Goal: Task Accomplishment & Management: Use online tool/utility

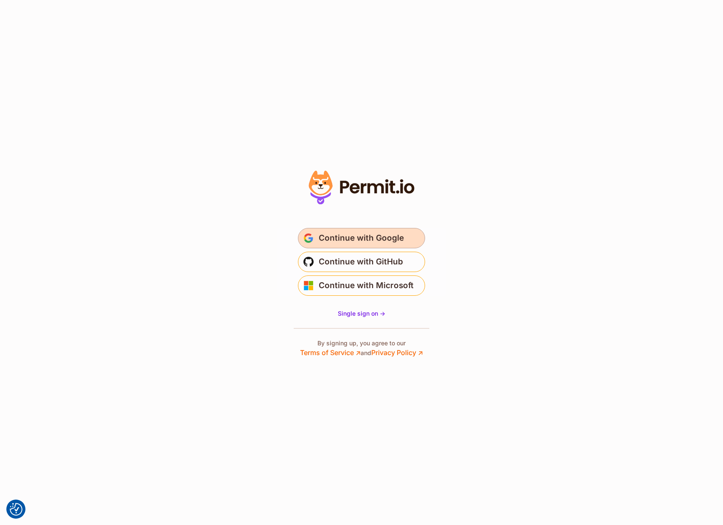
click at [388, 234] on span "Continue with Google" at bounding box center [361, 238] width 85 height 14
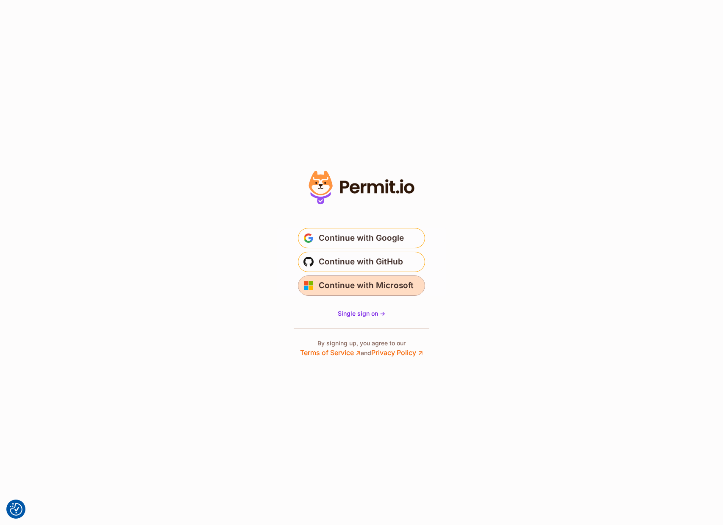
click at [342, 283] on span "Continue with Microsoft" at bounding box center [366, 286] width 95 height 14
click at [376, 315] on span "Single sign on ->" at bounding box center [361, 313] width 47 height 7
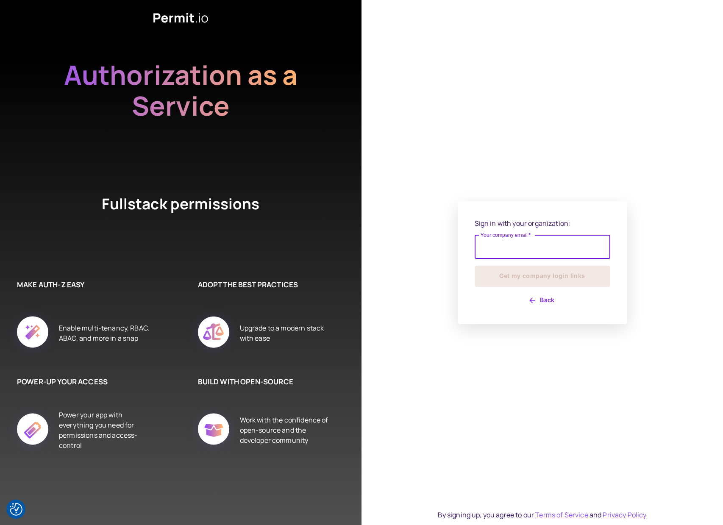
click at [513, 255] on input "Your company email   *" at bounding box center [543, 247] width 136 height 24
click at [517, 245] on input "Your company email   *" at bounding box center [543, 247] width 136 height 24
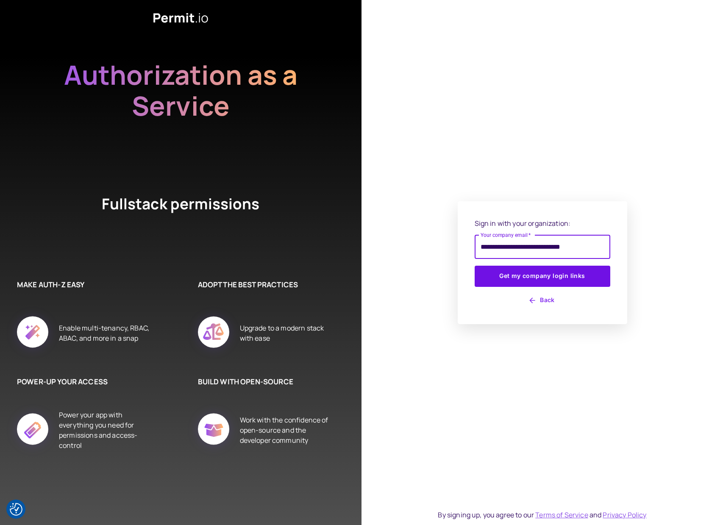
type input "**********"
click at [475, 266] on button "Get my company login links" at bounding box center [543, 276] width 136 height 21
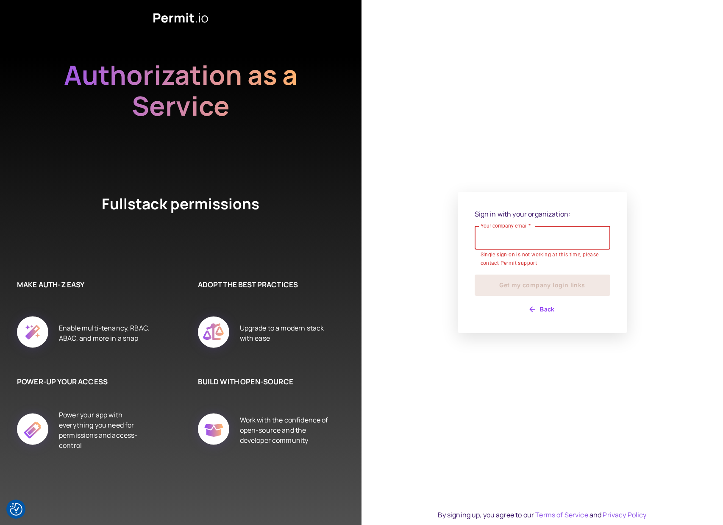
click at [528, 245] on input "Your company email   *" at bounding box center [543, 238] width 136 height 24
click at [532, 242] on input "Your company email   *" at bounding box center [543, 238] width 136 height 24
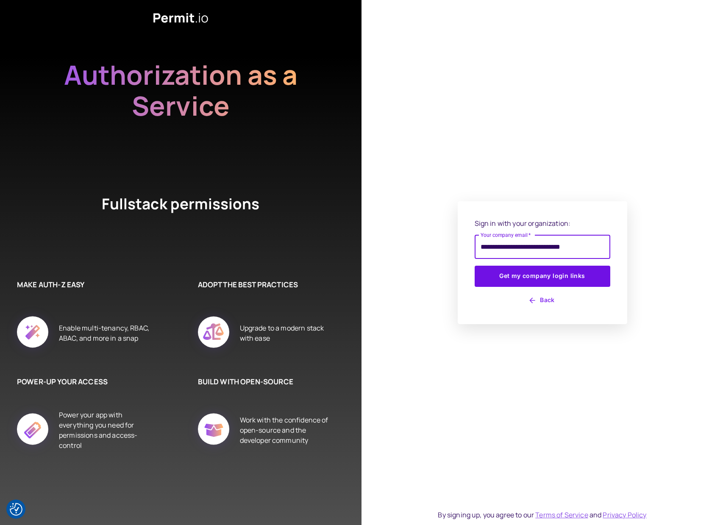
type input "**********"
click at [475, 266] on button "Get my company login links" at bounding box center [543, 276] width 136 height 21
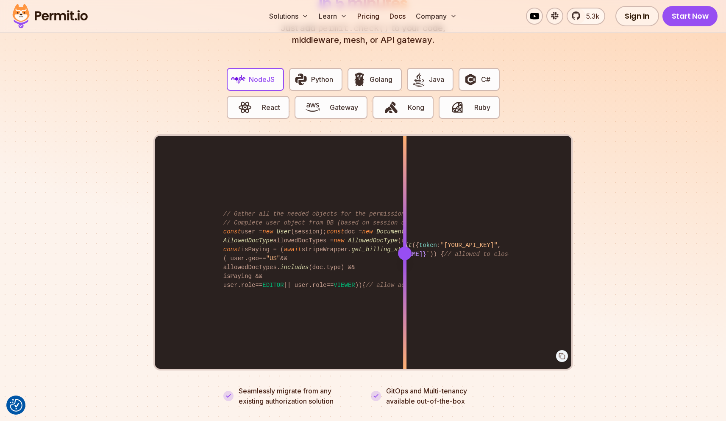
scroll to position [1653, 0]
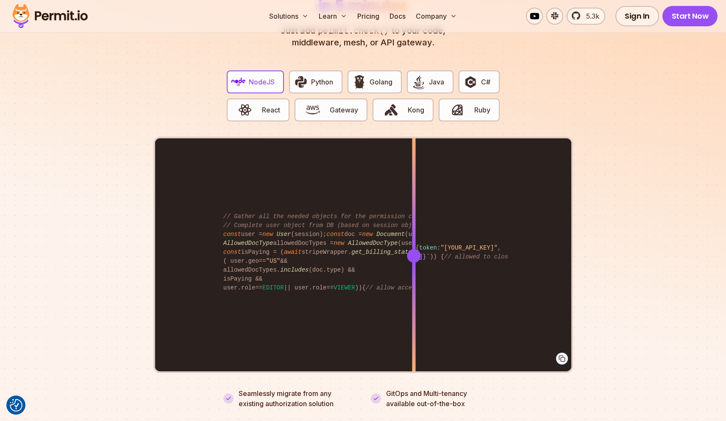
click at [414, 251] on div "import { Permit } from "permitio" ; const permit = new Permit ({ token : "[YOUR…" at bounding box center [363, 255] width 416 height 234
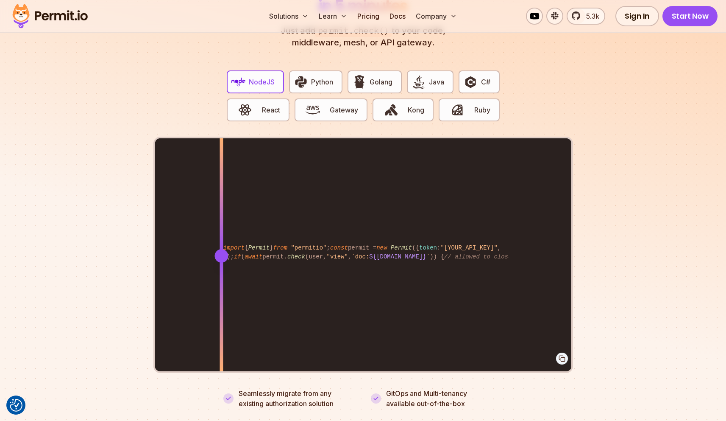
drag, startPoint x: 418, startPoint y: 248, endPoint x: 209, endPoint y: 219, distance: 211.3
click at [220, 219] on div at bounding box center [221, 255] width 3 height 234
drag, startPoint x: 210, startPoint y: 248, endPoint x: 215, endPoint y: 229, distance: 19.3
click at [215, 229] on div at bounding box center [214, 255] width 3 height 234
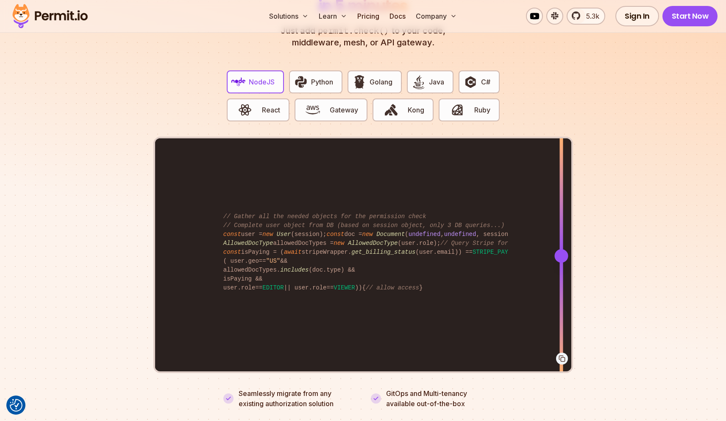
drag, startPoint x: 215, startPoint y: 237, endPoint x: 561, endPoint y: 261, distance: 347.2
click at [561, 261] on div at bounding box center [561, 255] width 3 height 234
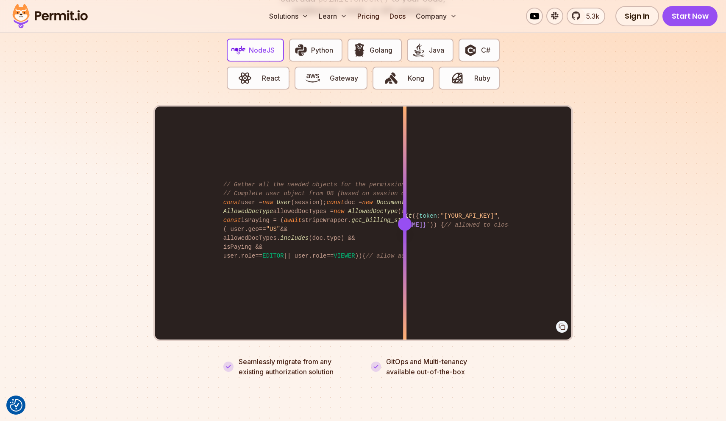
scroll to position [1707, 0]
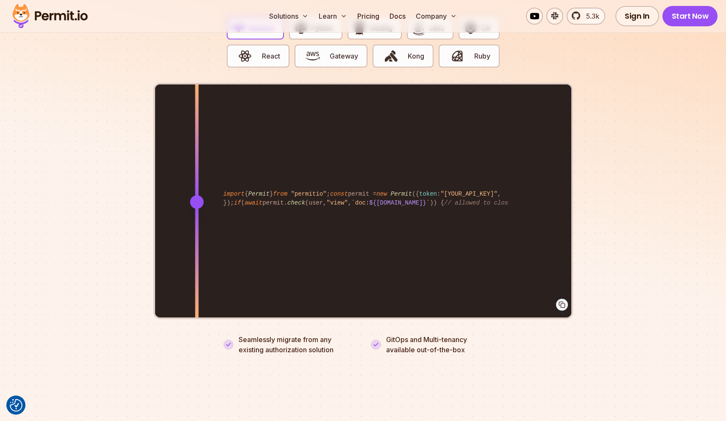
drag, startPoint x: 407, startPoint y: 190, endPoint x: 197, endPoint y: 170, distance: 211.2
click at [197, 170] on div at bounding box center [196, 201] width 3 height 234
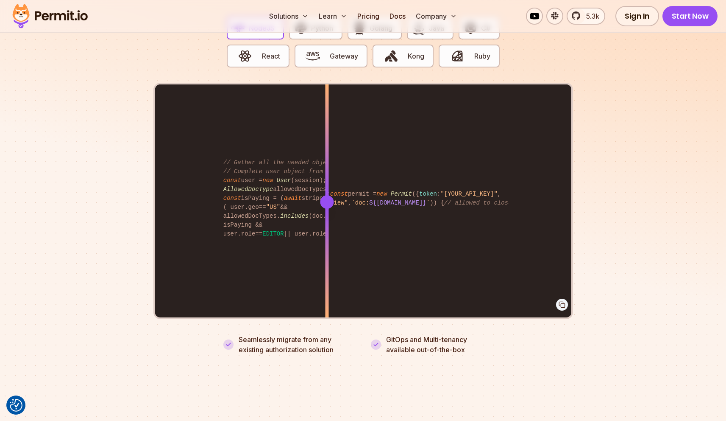
drag, startPoint x: 347, startPoint y: 206, endPoint x: 254, endPoint y: 196, distance: 93.0
click at [254, 196] on div "import { Permit } from "permitio" ; const permit = new Permit ({ token : "[YOUR…" at bounding box center [363, 201] width 416 height 234
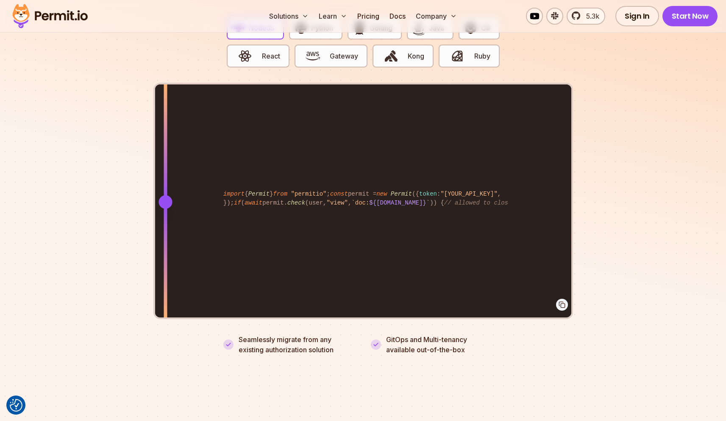
drag, startPoint x: 254, startPoint y: 189, endPoint x: 271, endPoint y: 197, distance: 18.2
click at [165, 195] on div at bounding box center [166, 202] width 14 height 14
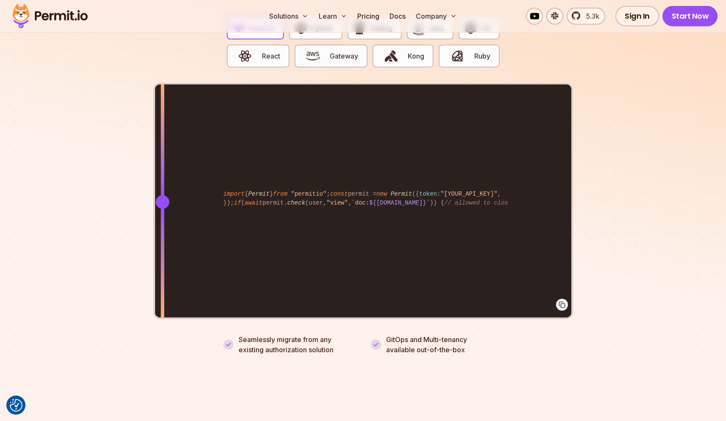
click at [162, 195] on div at bounding box center [163, 202] width 14 height 14
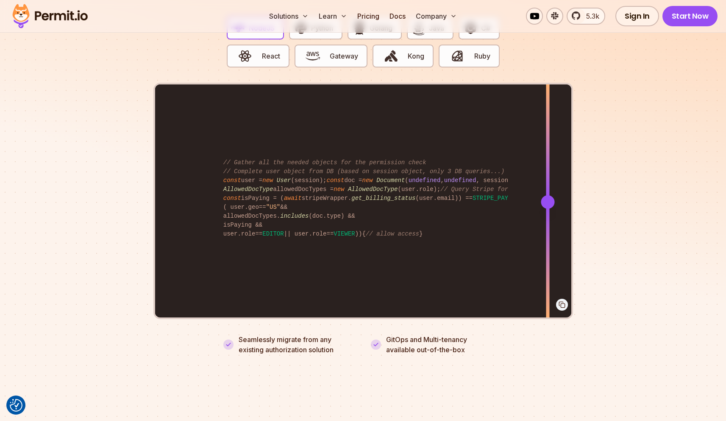
drag, startPoint x: 163, startPoint y: 187, endPoint x: 568, endPoint y: 215, distance: 405.8
click at [549, 215] on div at bounding box center [547, 201] width 3 height 234
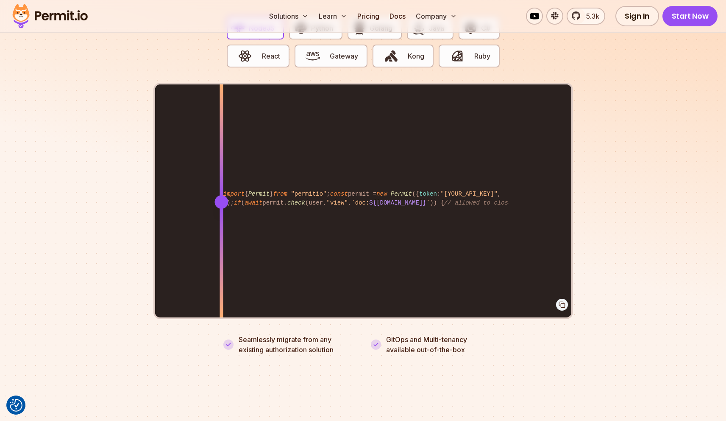
drag, startPoint x: 568, startPoint y: 191, endPoint x: 160, endPoint y: 164, distance: 409.1
click at [220, 164] on div at bounding box center [221, 201] width 3 height 234
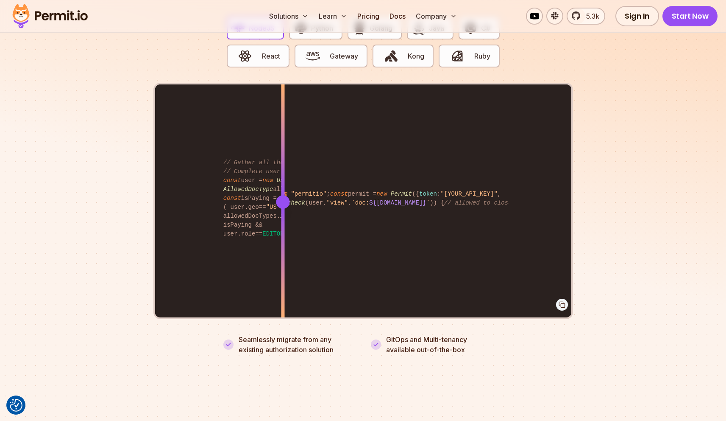
drag, startPoint x: 161, startPoint y: 190, endPoint x: 409, endPoint y: 206, distance: 248.5
click at [284, 206] on div at bounding box center [282, 201] width 3 height 234
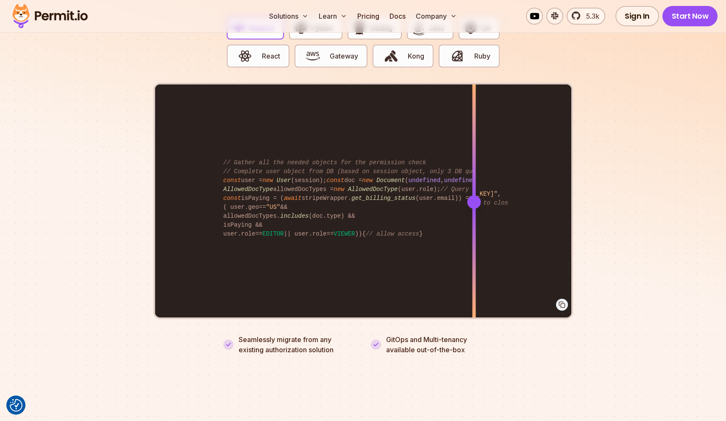
drag, startPoint x: 285, startPoint y: 255, endPoint x: 477, endPoint y: 216, distance: 196.0
click at [477, 215] on div "import { Permit } from "permitio" ; const permit = new Permit ({ token : "[YOUR…" at bounding box center [363, 201] width 416 height 234
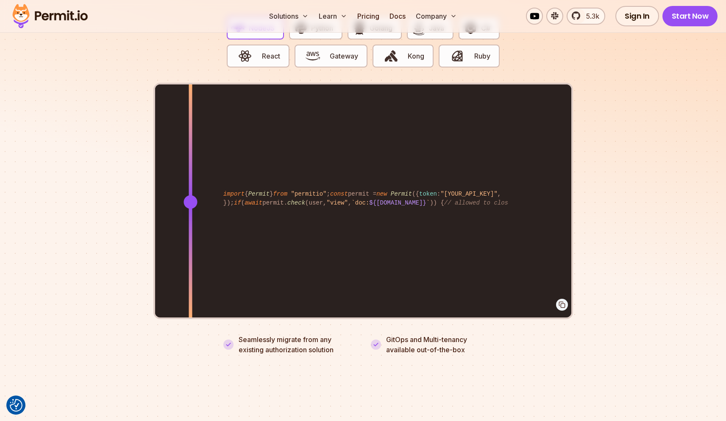
drag, startPoint x: 473, startPoint y: 191, endPoint x: 164, endPoint y: 196, distance: 308.7
click at [184, 196] on div at bounding box center [191, 202] width 14 height 14
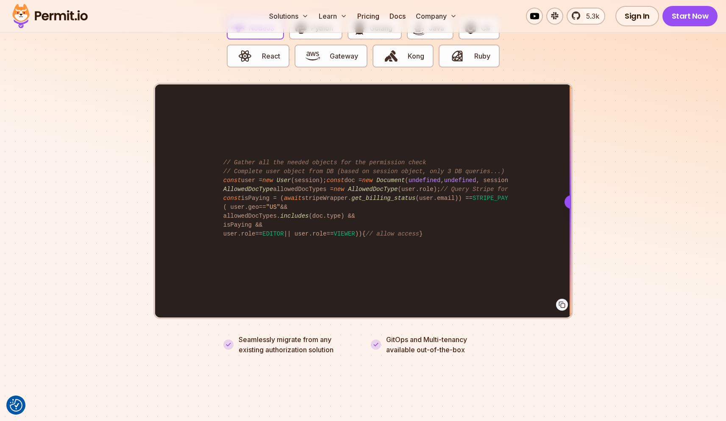
drag, startPoint x: 165, startPoint y: 196, endPoint x: 587, endPoint y: 174, distance: 422.0
click at [587, 174] on section "Fully functional authorization in 5 minutes Just add permit.check() to your cod…" at bounding box center [363, 131] width 726 height 530
click at [566, 195] on div at bounding box center [572, 202] width 14 height 14
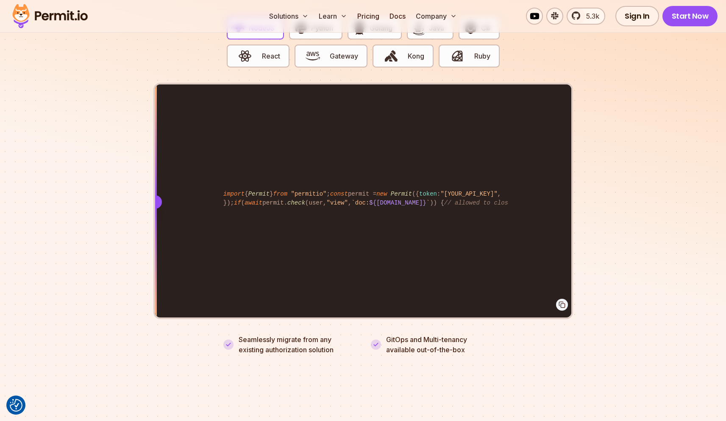
drag, startPoint x: 566, startPoint y: 191, endPoint x: 140, endPoint y: 180, distance: 425.4
click at [140, 180] on section "Fully functional authorization in 5 minutes Just add permit.check() to your cod…" at bounding box center [363, 131] width 726 height 530
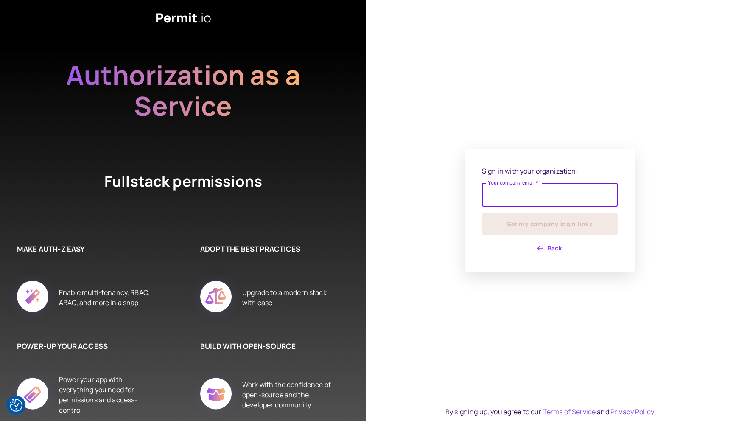
click at [511, 194] on input "Your company email   *" at bounding box center [550, 195] width 136 height 24
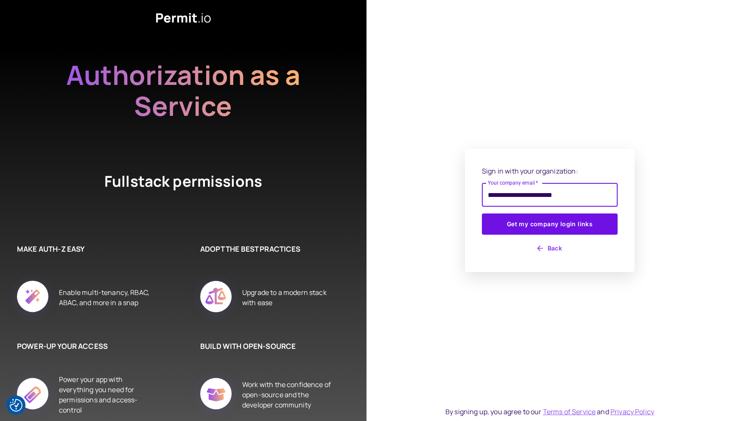
click at [555, 191] on input "**********" at bounding box center [550, 195] width 136 height 24
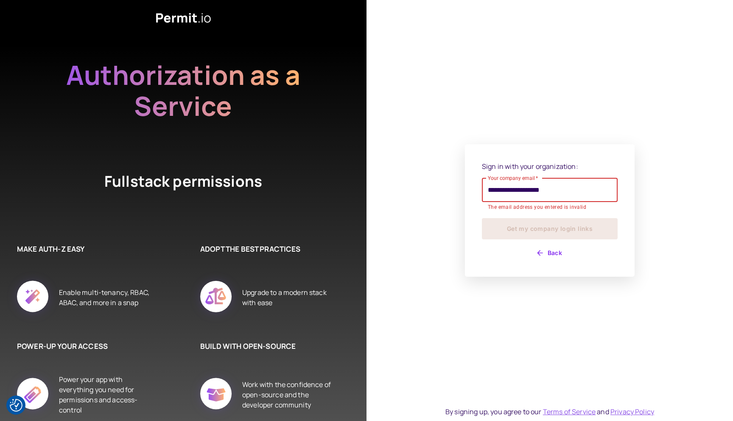
type input "**********"
